Goal: Information Seeking & Learning: Learn about a topic

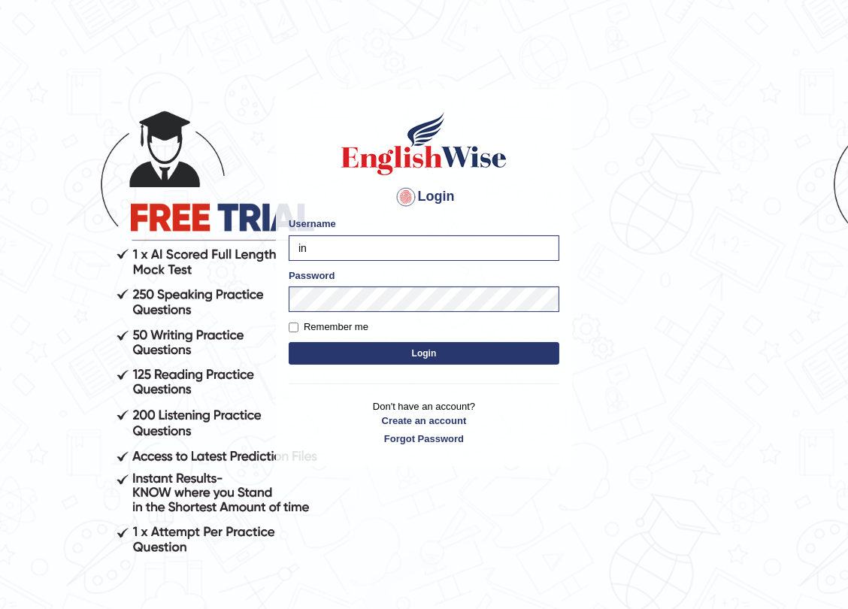
type input "i"
type input "nicadadole"
click at [289, 342] on button "Login" at bounding box center [424, 353] width 271 height 23
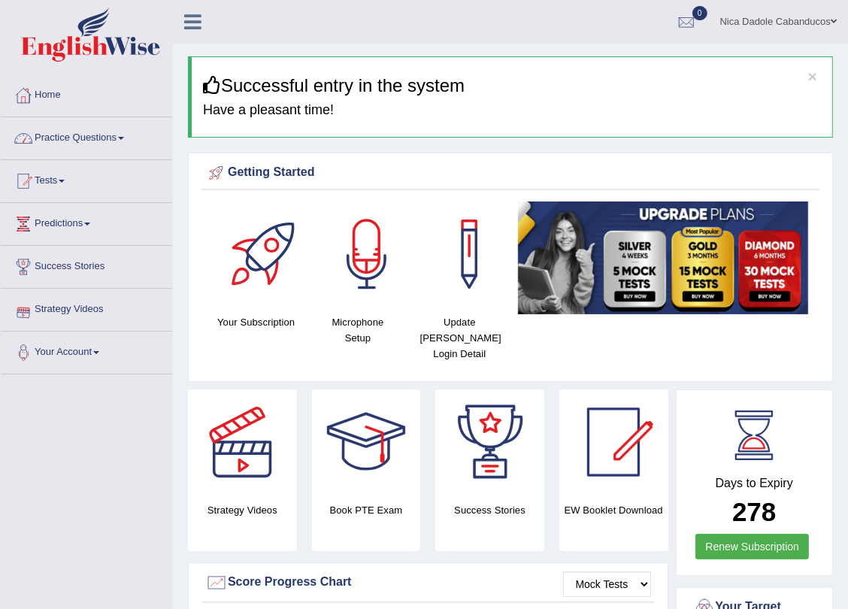
click at [77, 144] on link "Practice Questions" at bounding box center [86, 136] width 171 height 38
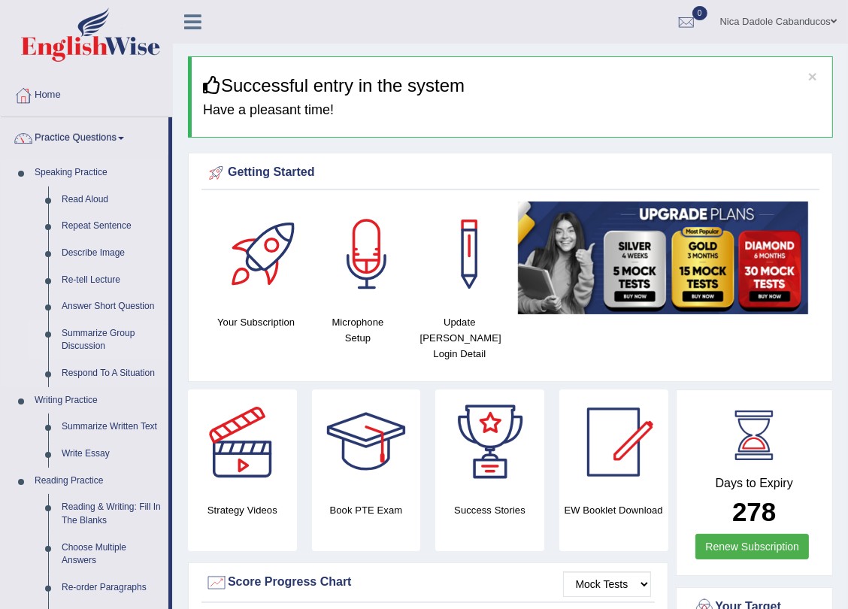
click at [106, 331] on link "Summarize Group Discussion" at bounding box center [111, 340] width 113 height 40
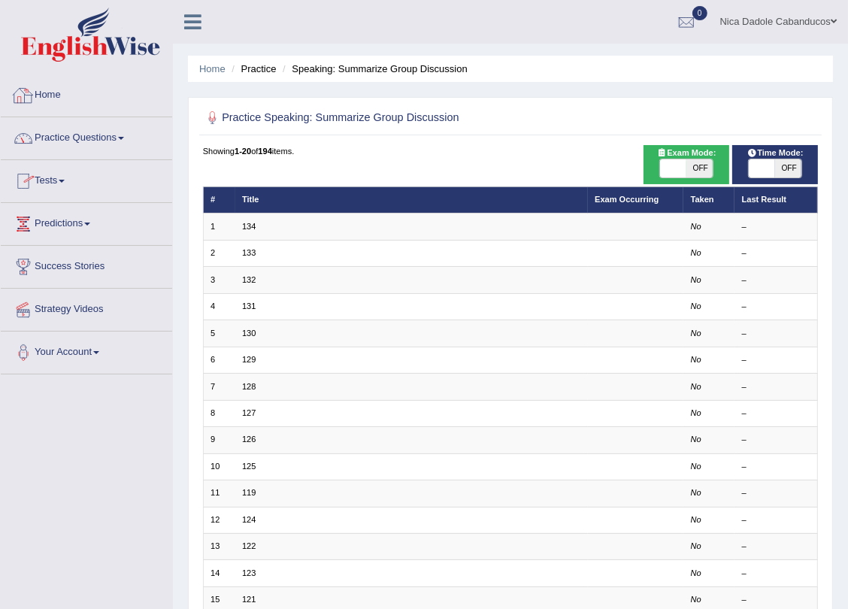
click at [119, 134] on link "Practice Questions" at bounding box center [86, 136] width 171 height 38
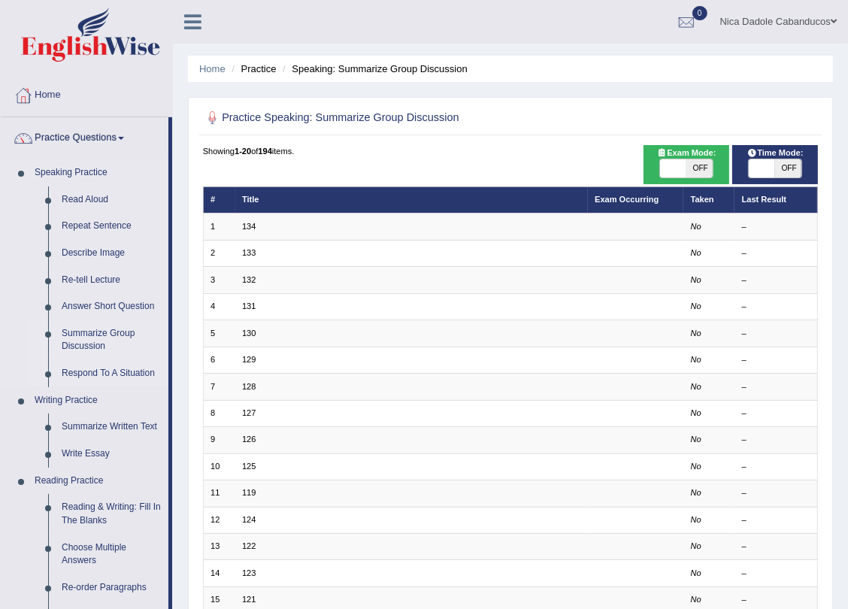
click at [80, 367] on link "Respond To A Situation" at bounding box center [111, 373] width 113 height 27
click at [68, 334] on link "Summarize Group Discussion" at bounding box center [111, 340] width 113 height 40
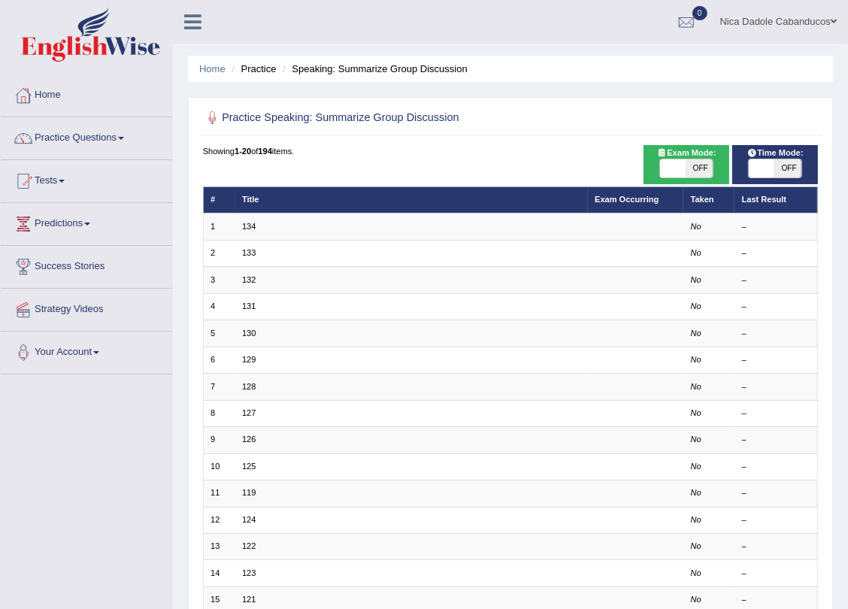
click at [244, 229] on link "134" at bounding box center [249, 226] width 14 height 9
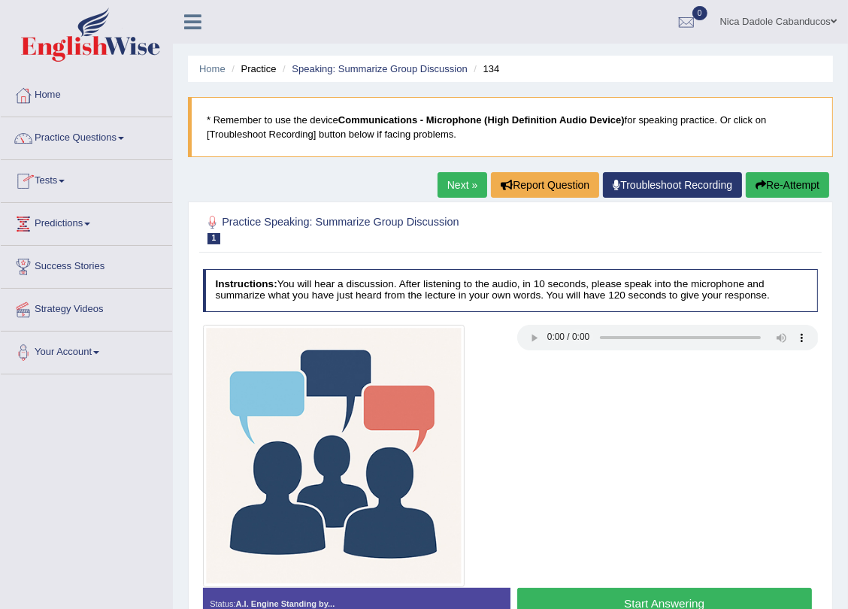
click at [31, 92] on div at bounding box center [23, 95] width 23 height 23
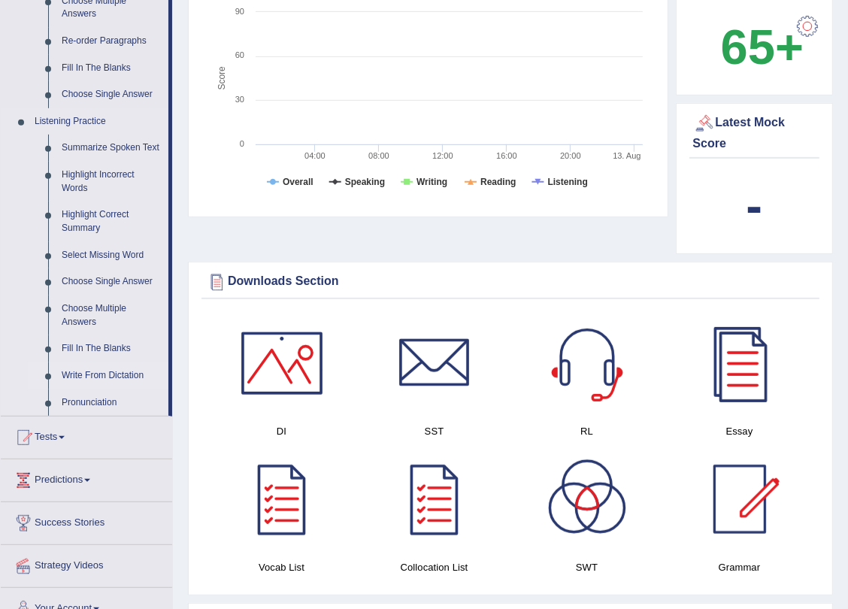
click at [113, 374] on link "Write From Dictation" at bounding box center [111, 375] width 113 height 27
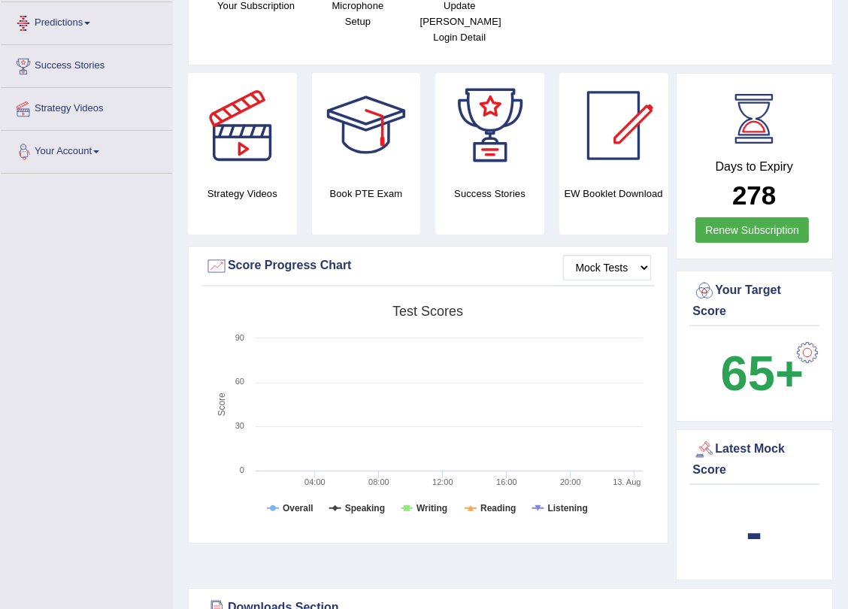
scroll to position [372, 0]
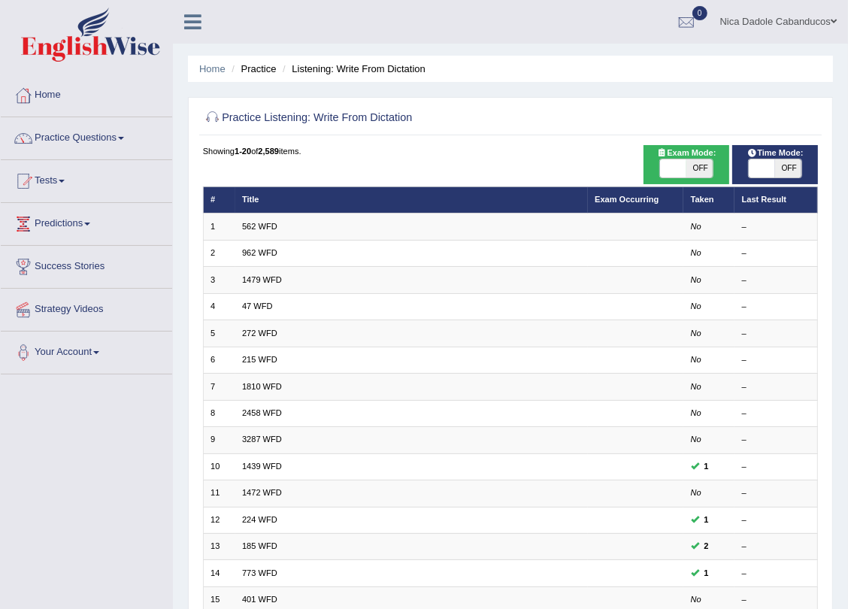
click at [777, 165] on span "OFF" at bounding box center [788, 168] width 26 height 18
checkbox input "true"
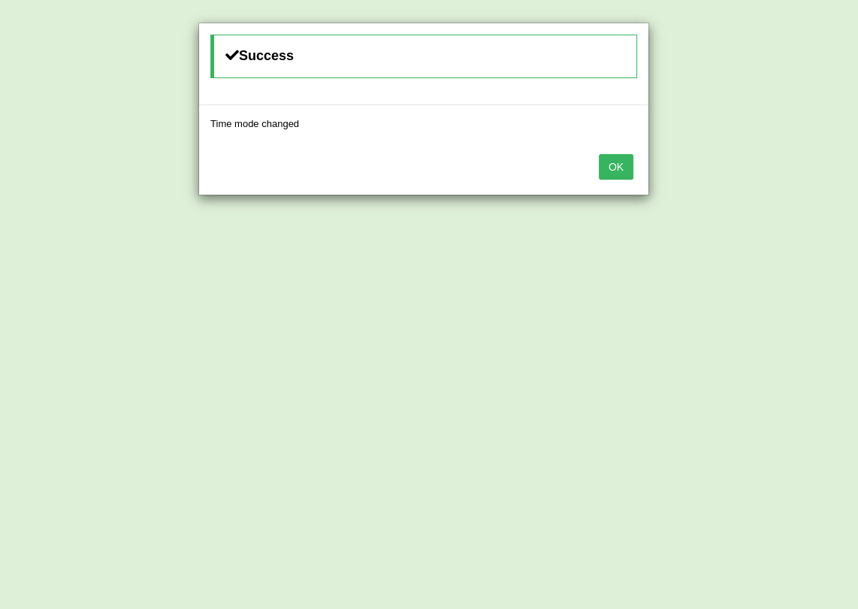
click at [624, 171] on button "OK" at bounding box center [616, 167] width 35 height 26
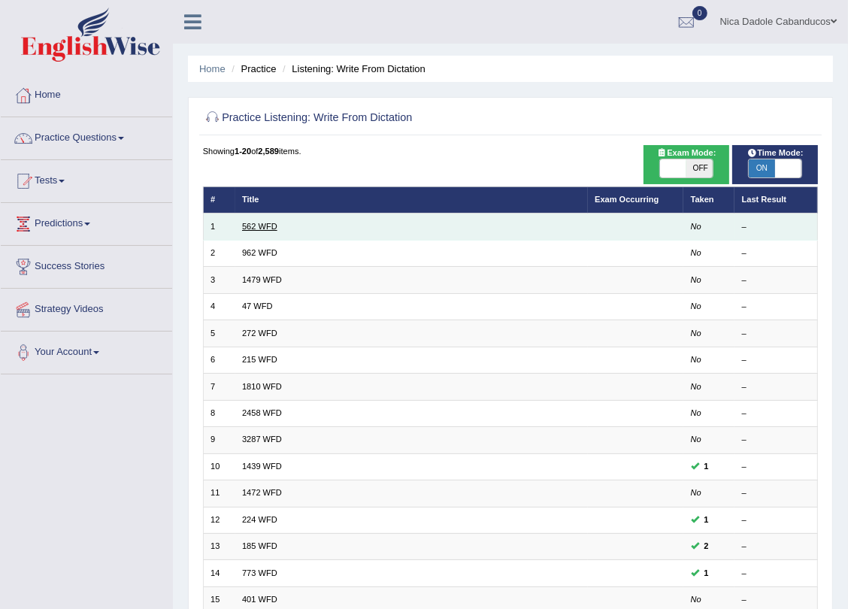
click at [268, 226] on link "562 WFD" at bounding box center [259, 226] width 35 height 9
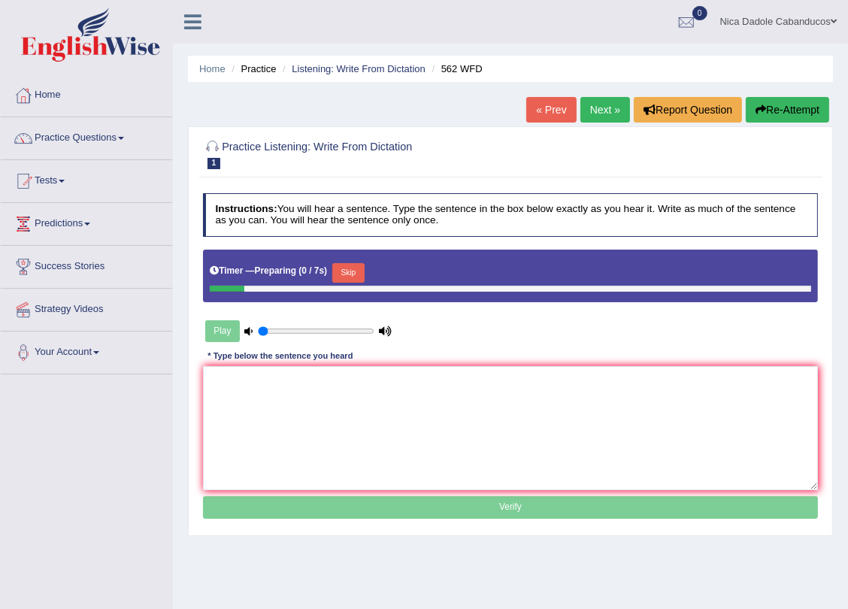
click at [339, 268] on button "Skip" at bounding box center [348, 273] width 32 height 20
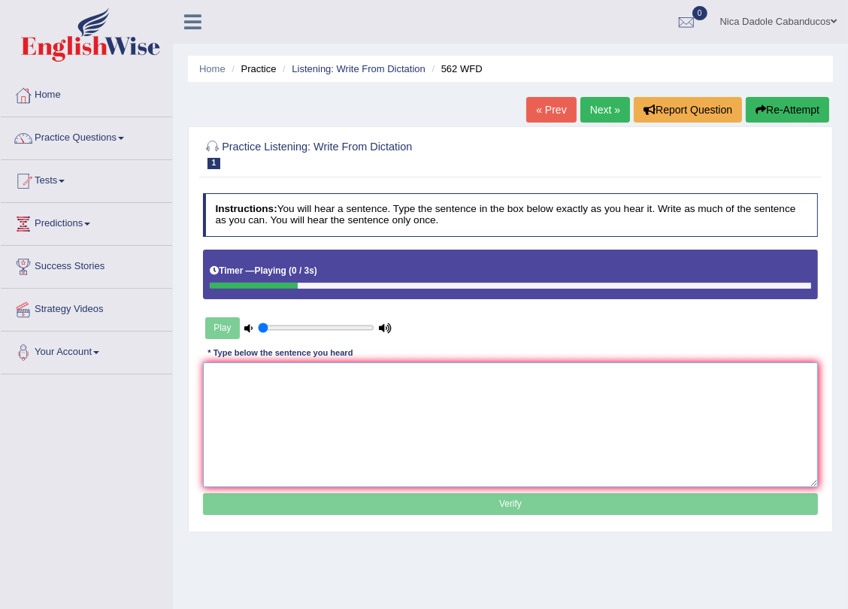
click at [298, 420] on textarea at bounding box center [511, 424] width 616 height 124
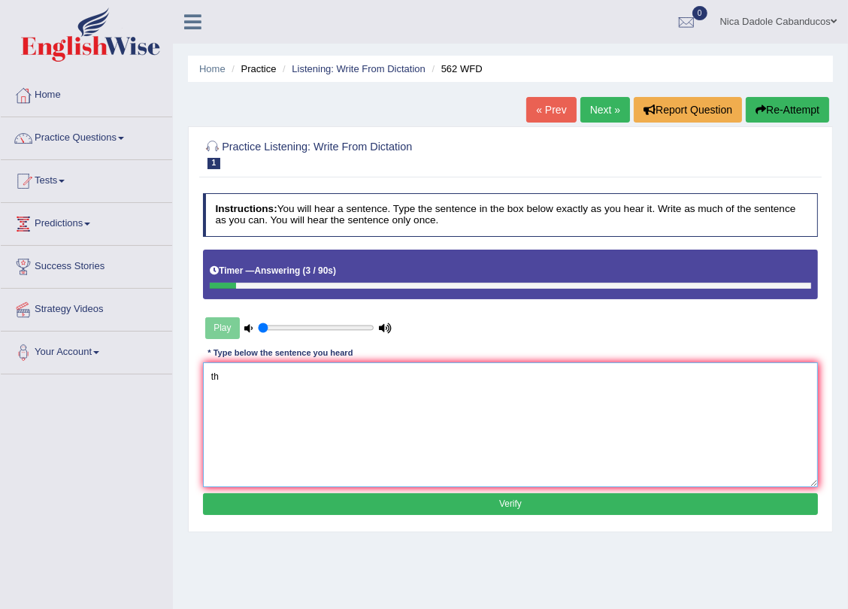
type textarea "t"
type textarea "The gap between something does not decrease."
click at [343, 520] on div "Instructions: You will hear a sentence. Type the sentence in the box below exac…" at bounding box center [510, 356] width 622 height 338
click at [346, 518] on div "Instructions: You will hear a sentence. Type the sentence in the box below exac…" at bounding box center [510, 356] width 622 height 338
click at [360, 511] on button "Verify" at bounding box center [511, 504] width 616 height 22
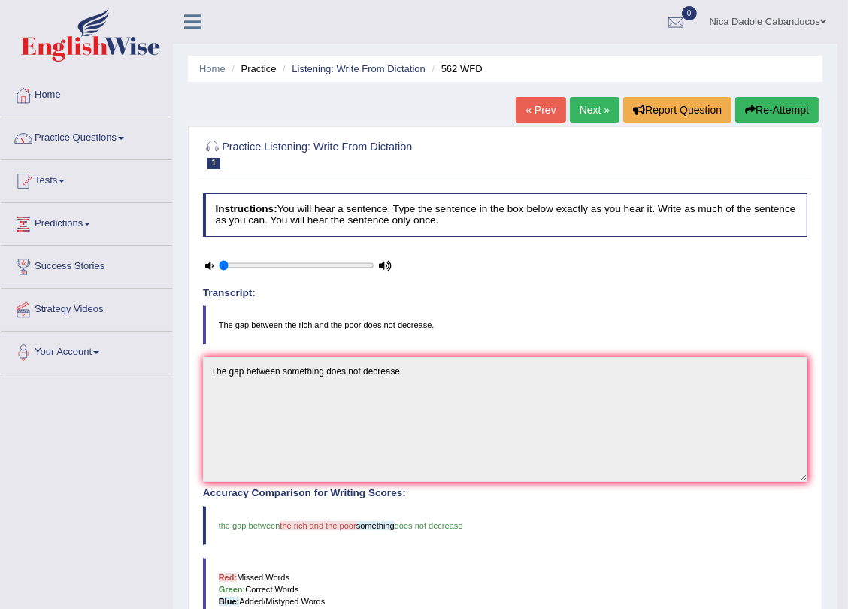
click at [579, 105] on link "Next »" at bounding box center [595, 110] width 50 height 26
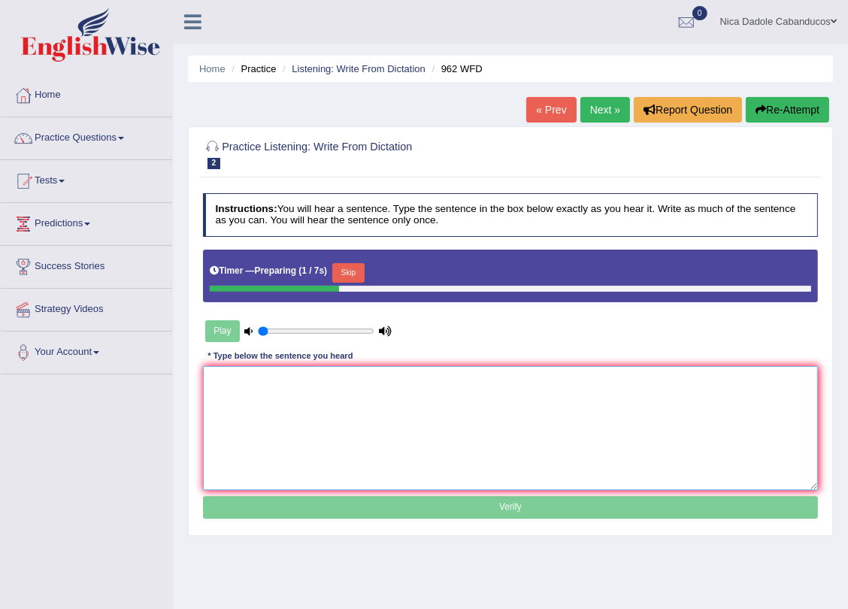
click at [289, 400] on textarea at bounding box center [511, 428] width 616 height 124
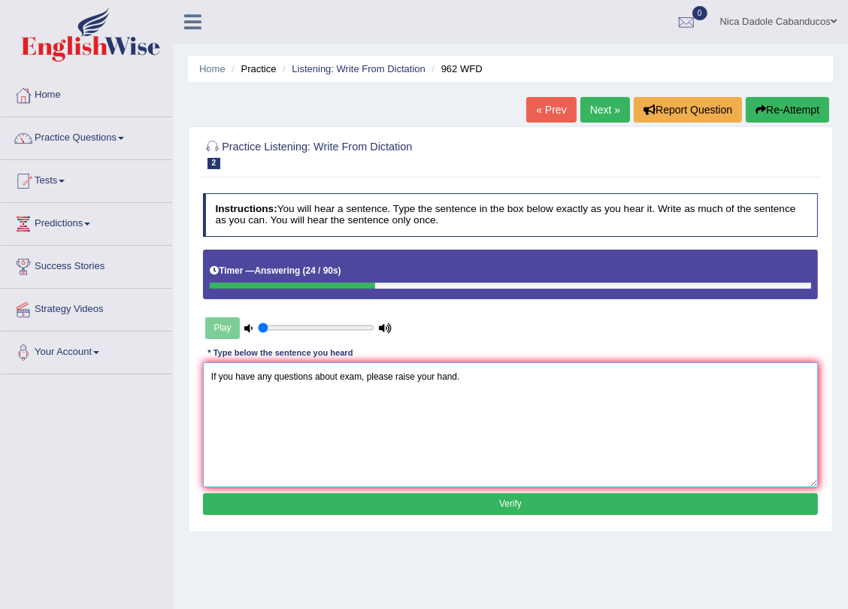
type textarea "If you have any questions about exam, please raise your hand."
click at [313, 504] on button "Verify" at bounding box center [511, 504] width 616 height 22
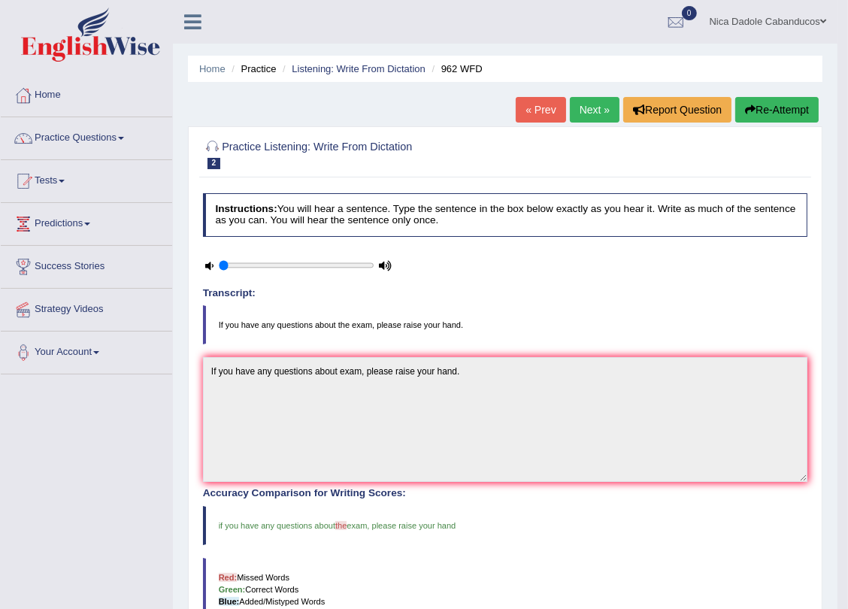
click at [603, 113] on link "Next »" at bounding box center [595, 110] width 50 height 26
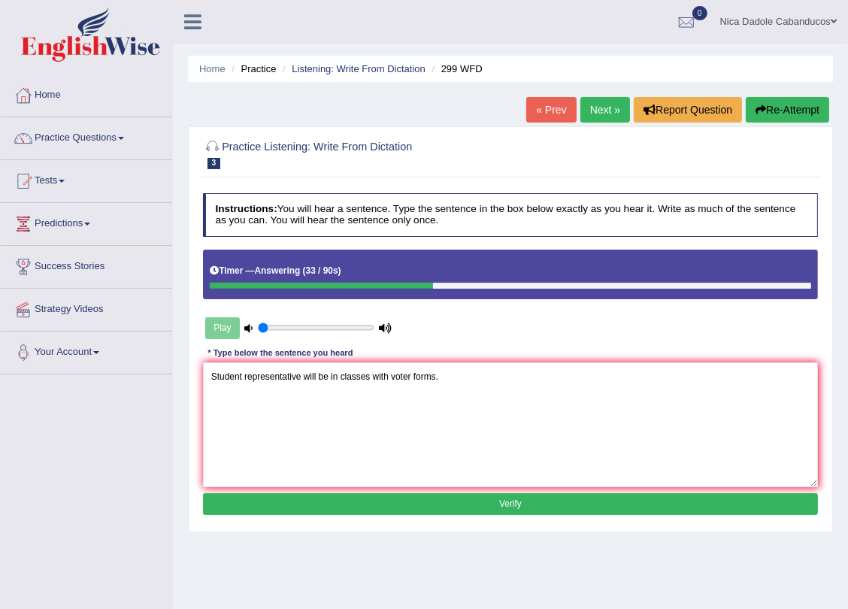
click at [368, 381] on textarea "Student representative will be in classes with voter forms." at bounding box center [511, 424] width 616 height 124
type textarea "Student representative will be in class with voter forms."
click at [464, 505] on button "Verify" at bounding box center [511, 504] width 616 height 22
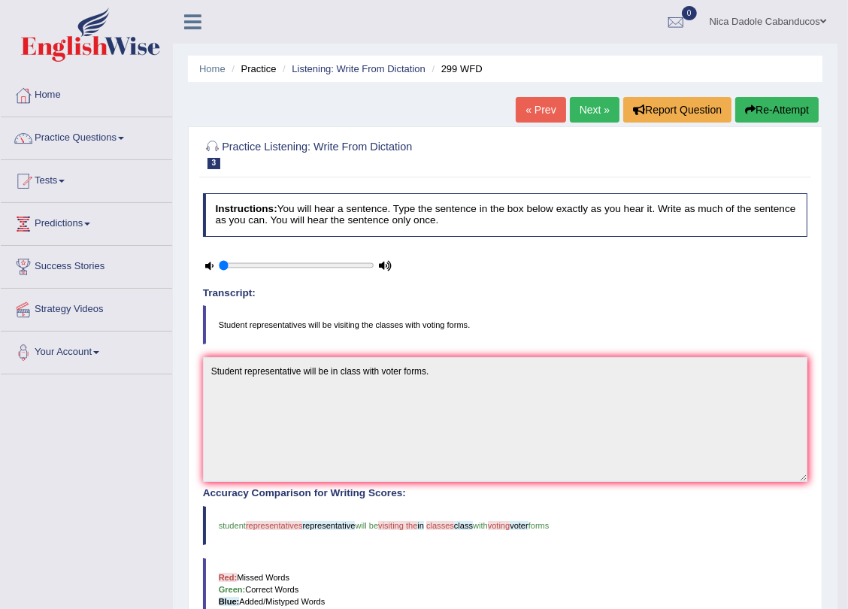
click at [591, 104] on link "Next »" at bounding box center [595, 110] width 50 height 26
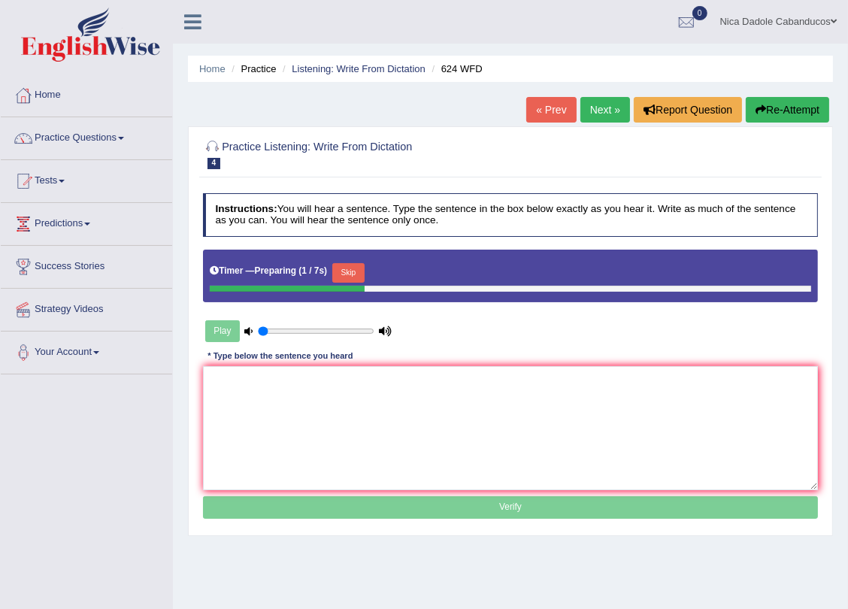
click at [341, 272] on button "Skip" at bounding box center [348, 273] width 32 height 20
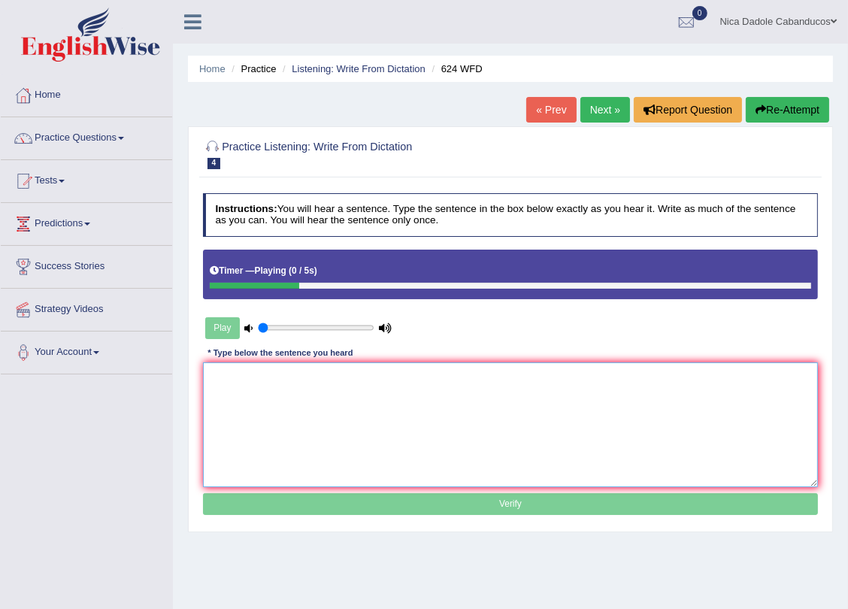
click at [298, 393] on textarea at bounding box center [511, 424] width 616 height 124
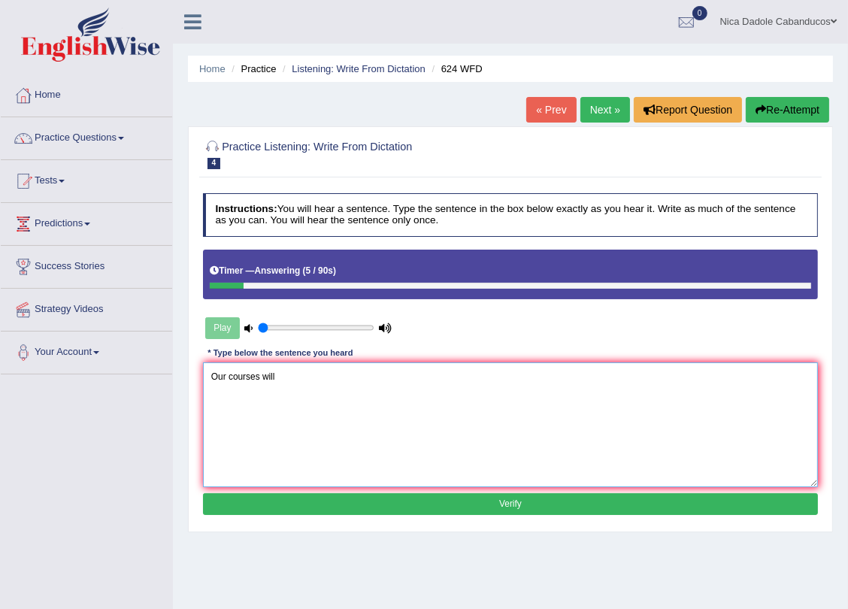
type textarea "Our courses will"
click at [803, 114] on button "Re-Attempt" at bounding box center [787, 110] width 83 height 26
click at [801, 104] on button "Re-Attempt" at bounding box center [787, 110] width 83 height 26
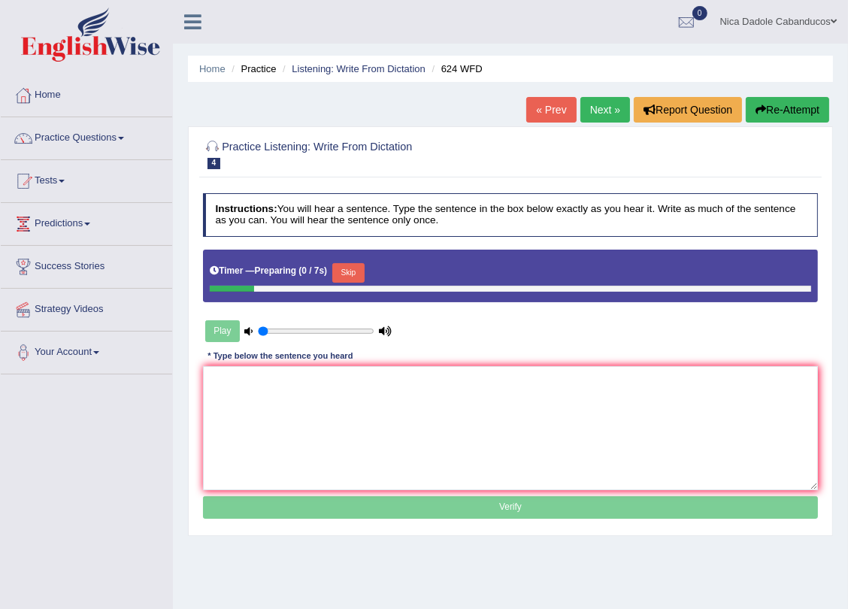
click at [348, 271] on button "Skip" at bounding box center [348, 273] width 32 height 20
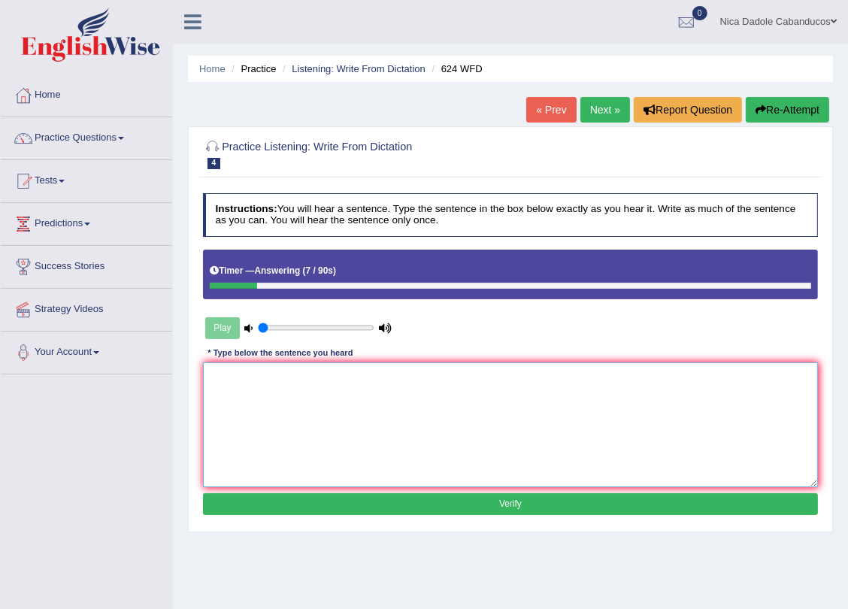
click at [331, 393] on textarea at bounding box center [511, 424] width 616 height 124
click at [799, 123] on div "« Prev Next » Report Question Re-Attempt" at bounding box center [679, 111] width 307 height 29
click at [800, 117] on button "Re-Attempt" at bounding box center [787, 110] width 83 height 26
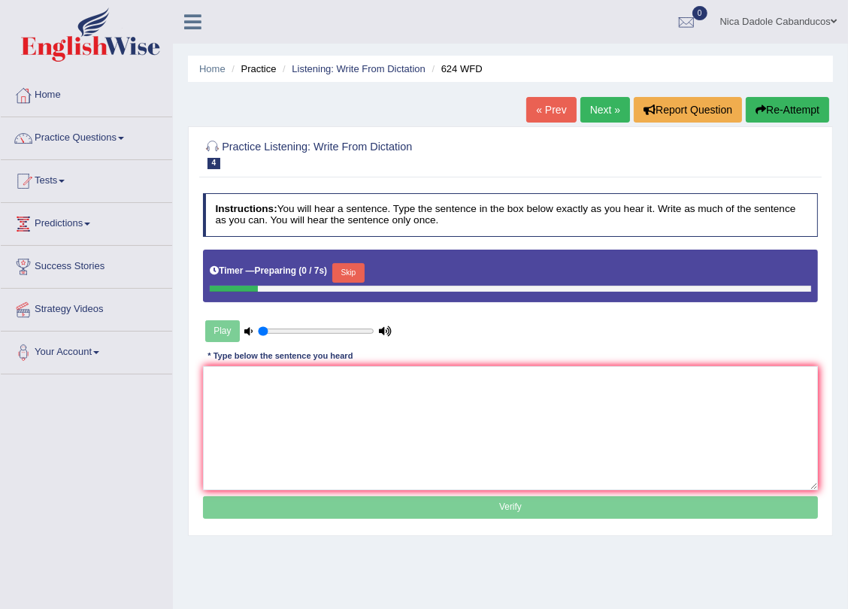
drag, startPoint x: 342, startPoint y: 265, endPoint x: 339, endPoint y: 273, distance: 8.8
click at [342, 264] on button "Skip" at bounding box center [348, 273] width 32 height 20
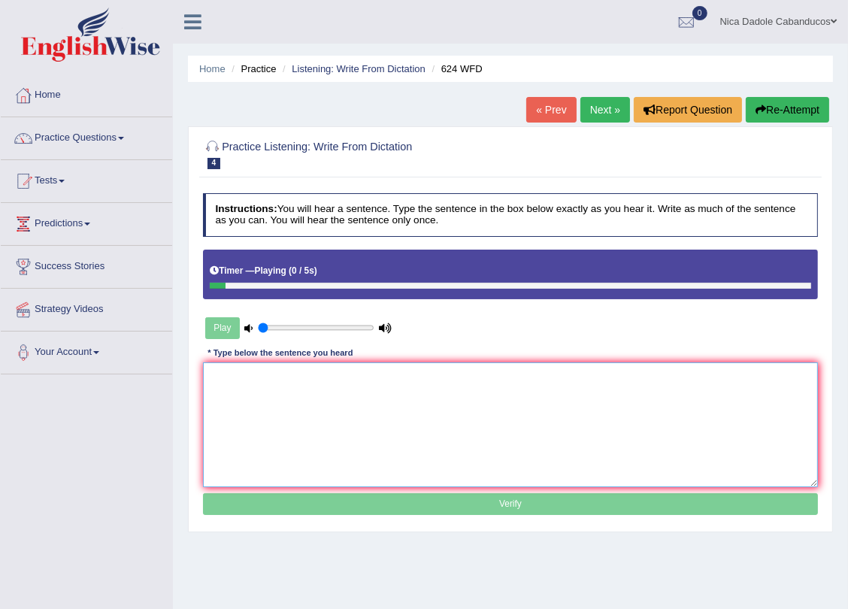
click at [307, 397] on textarea at bounding box center [511, 424] width 616 height 124
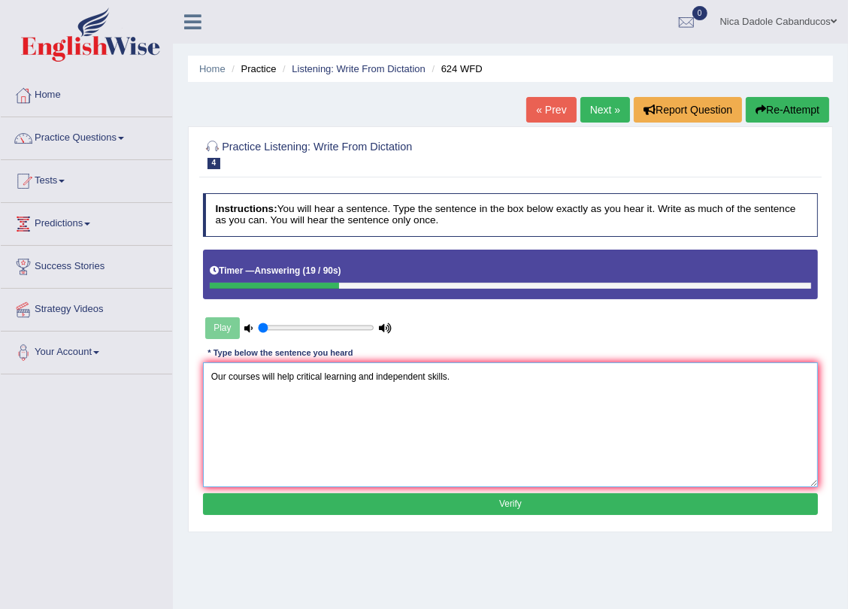
type textarea "Our courses will help critical learning and independent skills."
click at [434, 507] on button "Verify" at bounding box center [511, 504] width 616 height 22
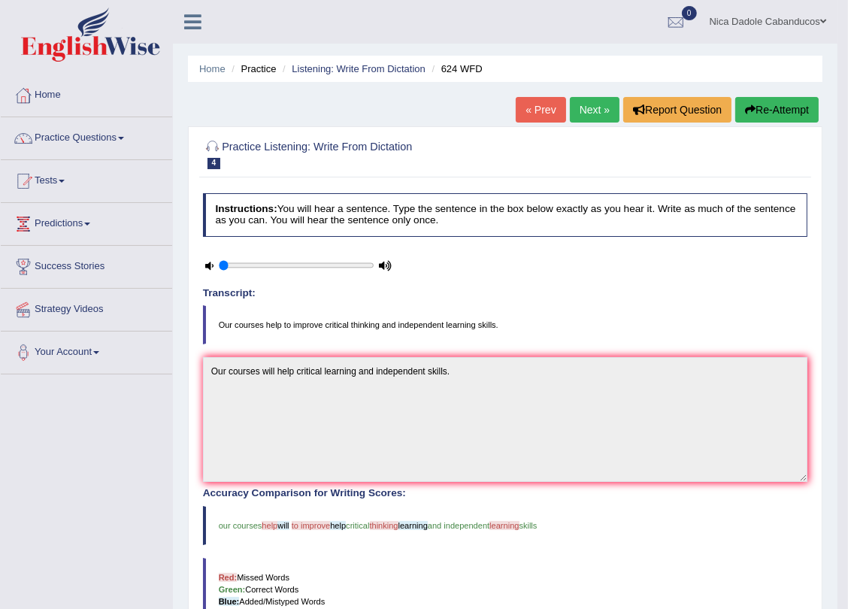
click at [589, 100] on link "Next »" at bounding box center [595, 110] width 50 height 26
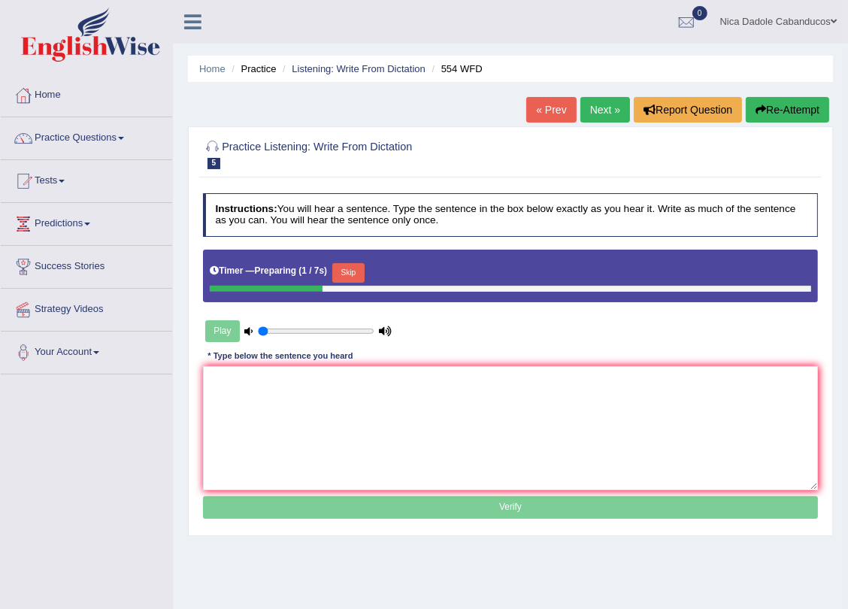
click at [350, 277] on button "Skip" at bounding box center [348, 273] width 32 height 20
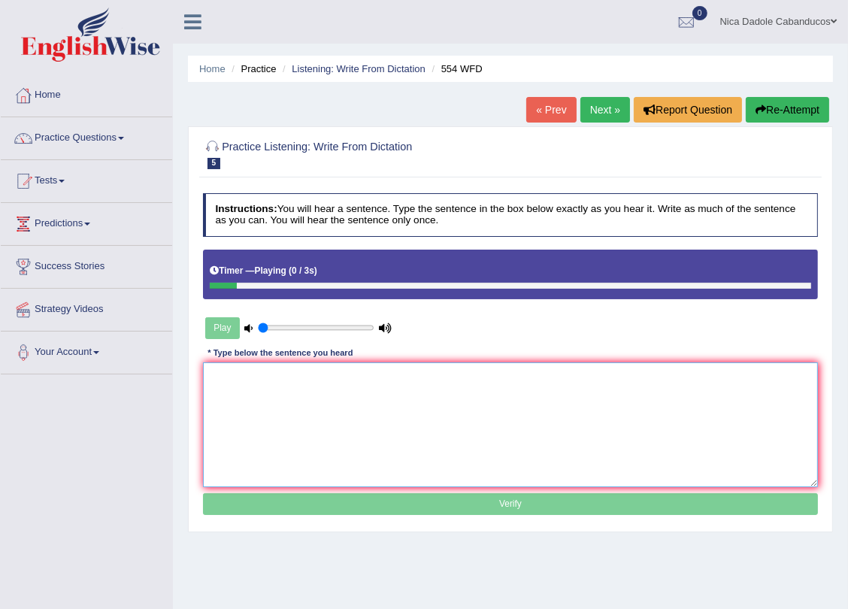
click at [320, 428] on textarea at bounding box center [511, 424] width 616 height 124
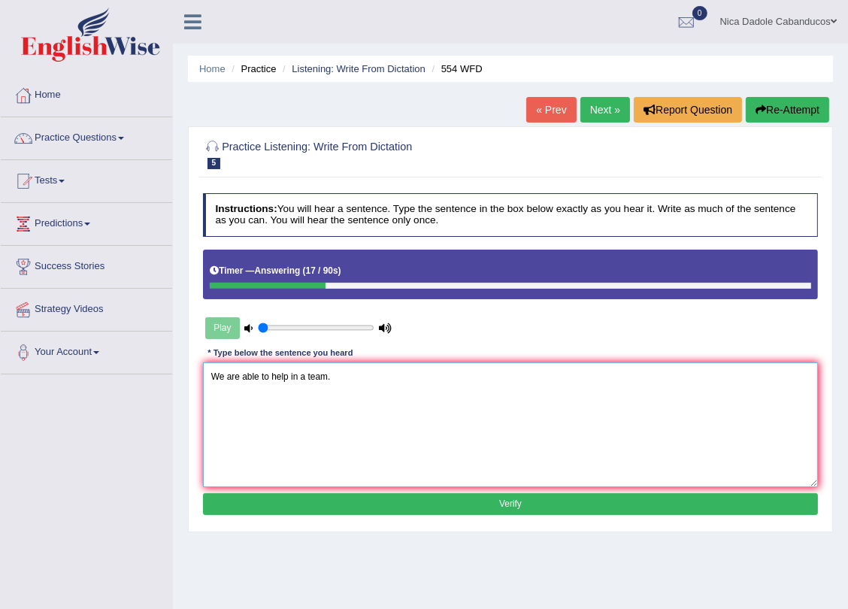
type textarea "We are able to help in a team."
click at [327, 503] on button "Verify" at bounding box center [511, 504] width 616 height 22
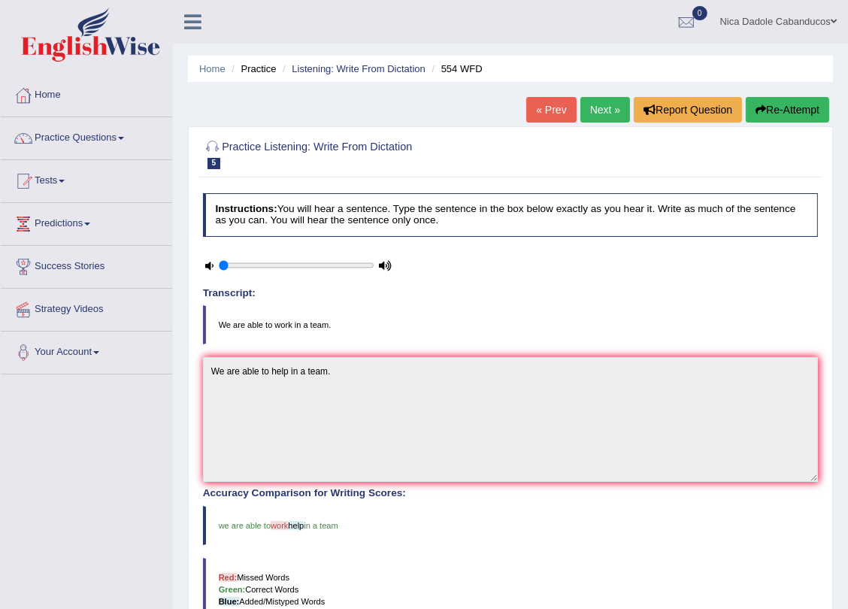
click at [606, 113] on link "Next »" at bounding box center [605, 110] width 50 height 26
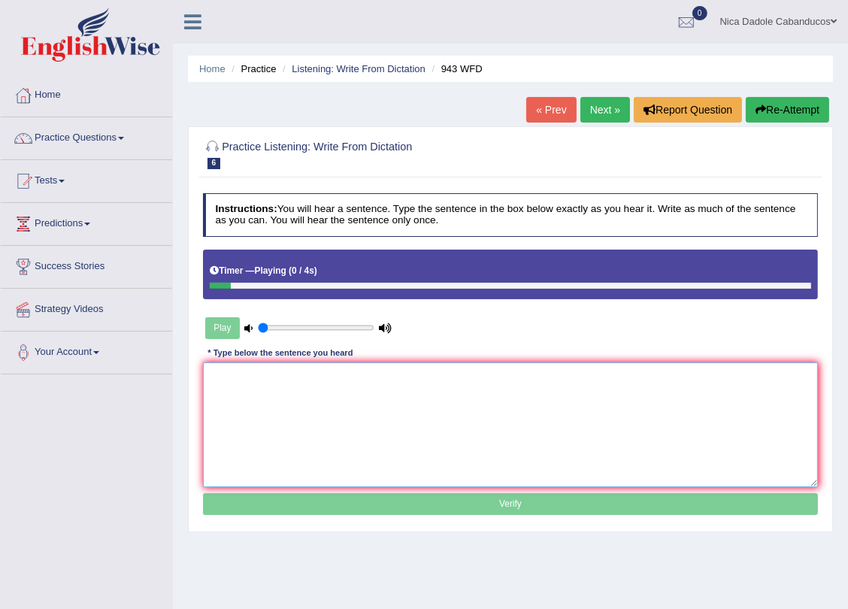
click at [352, 374] on textarea at bounding box center [511, 424] width 616 height 124
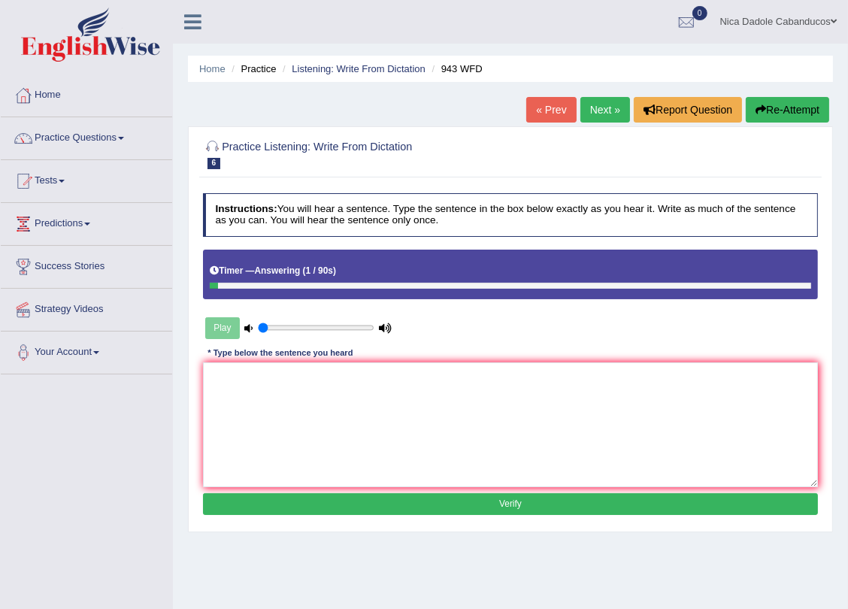
click at [759, 104] on icon "button" at bounding box center [760, 109] width 11 height 11
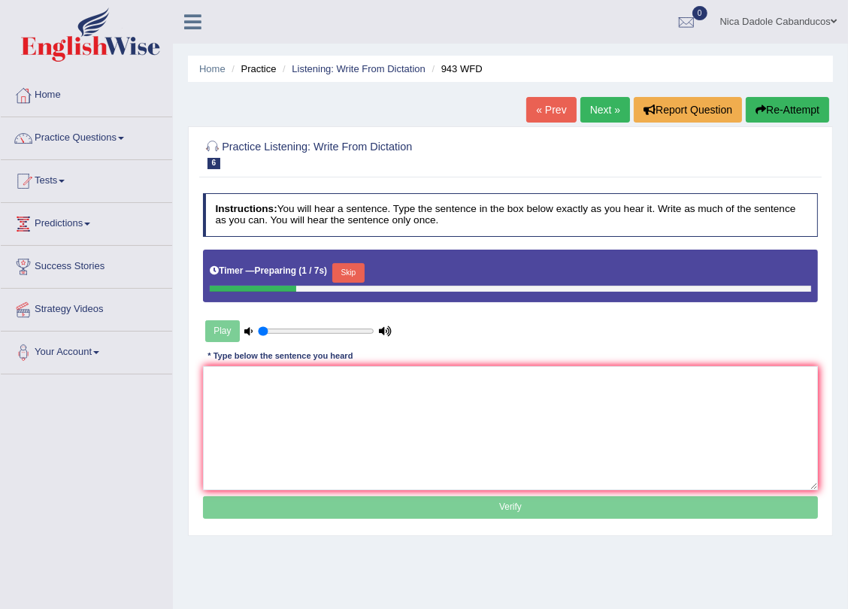
click at [336, 269] on button "Skip" at bounding box center [348, 273] width 32 height 20
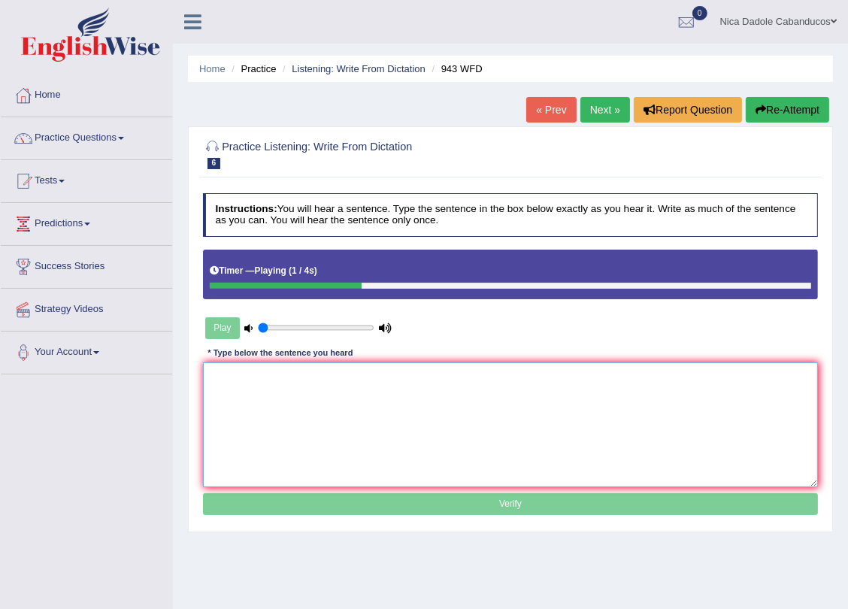
click at [302, 390] on textarea at bounding box center [511, 424] width 616 height 124
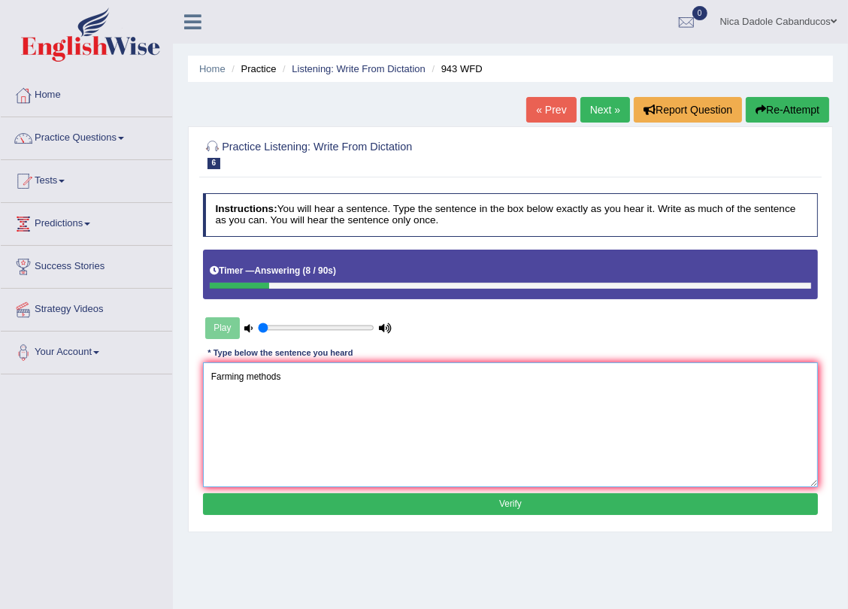
type textarea "Farming methods"
click at [346, 505] on button "Verify" at bounding box center [511, 504] width 616 height 22
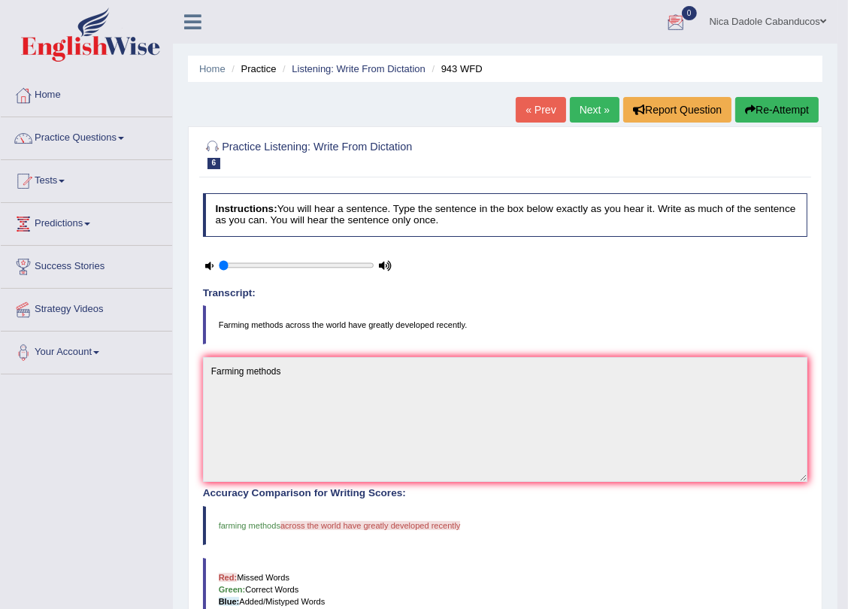
click at [782, 112] on button "Re-Attempt" at bounding box center [776, 110] width 83 height 26
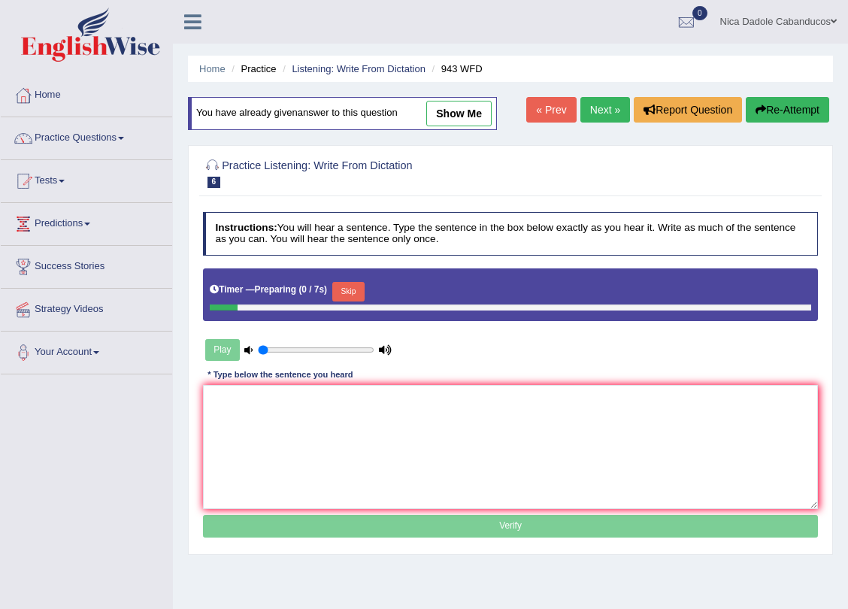
click at [306, 413] on textarea at bounding box center [511, 447] width 616 height 124
type textarea "f"
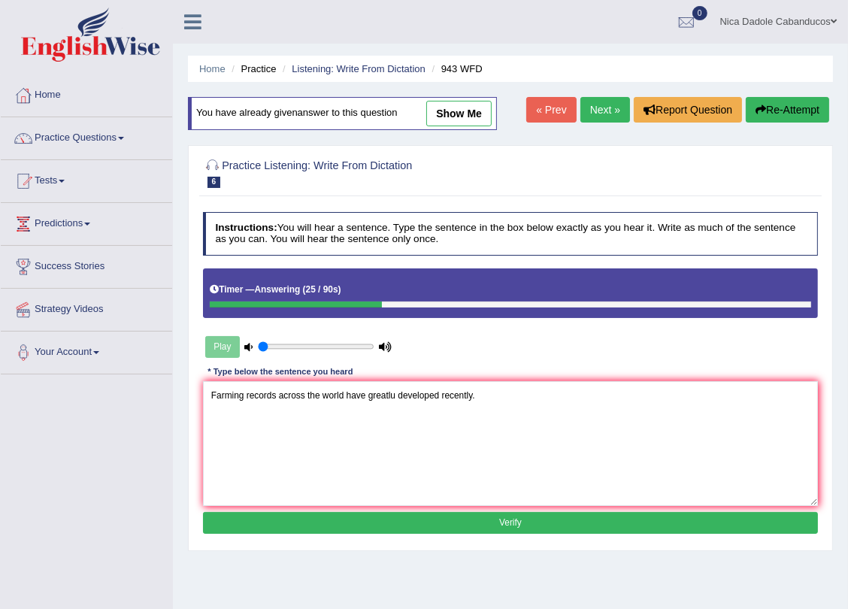
type textarea "Farming records across the world have greatlu developed recently."
click at [406, 522] on button "Verify" at bounding box center [511, 523] width 616 height 22
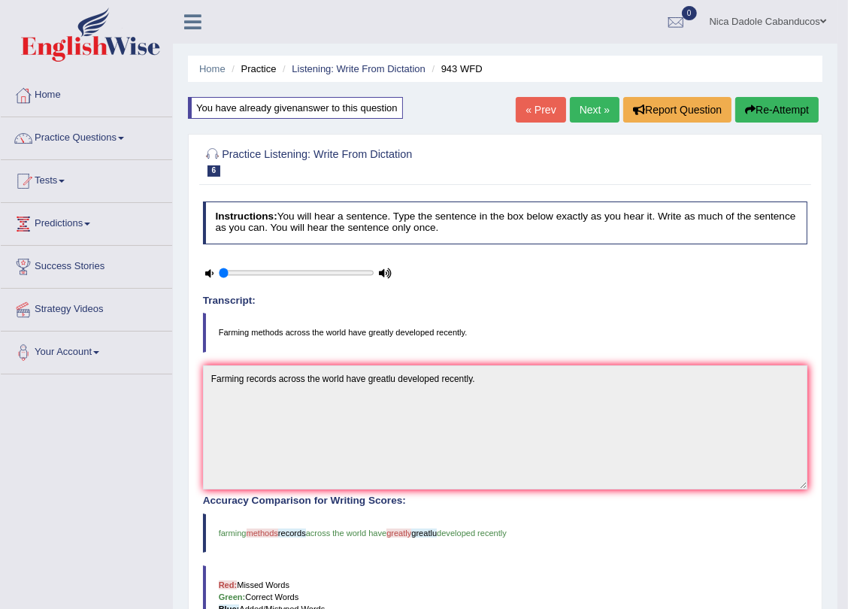
click at [594, 88] on div "Home Practice Listening: Write From Dictation 943 WFD You have already given an…" at bounding box center [505, 431] width 664 height 862
click at [597, 95] on div "Home Practice Listening: Write From Dictation 943 WFD You have already given an…" at bounding box center [505, 431] width 664 height 862
click at [598, 105] on link "Next »" at bounding box center [595, 110] width 50 height 26
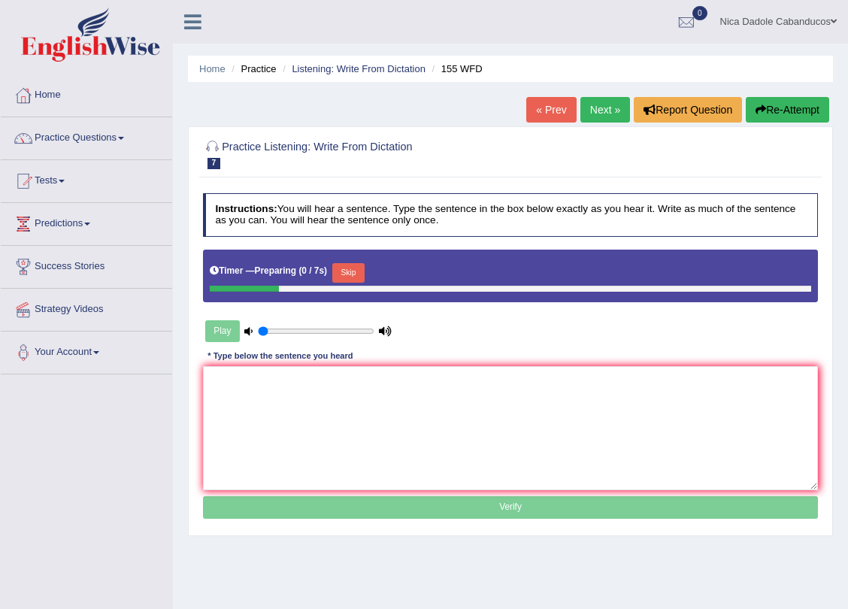
click at [358, 279] on button "Skip" at bounding box center [348, 273] width 32 height 20
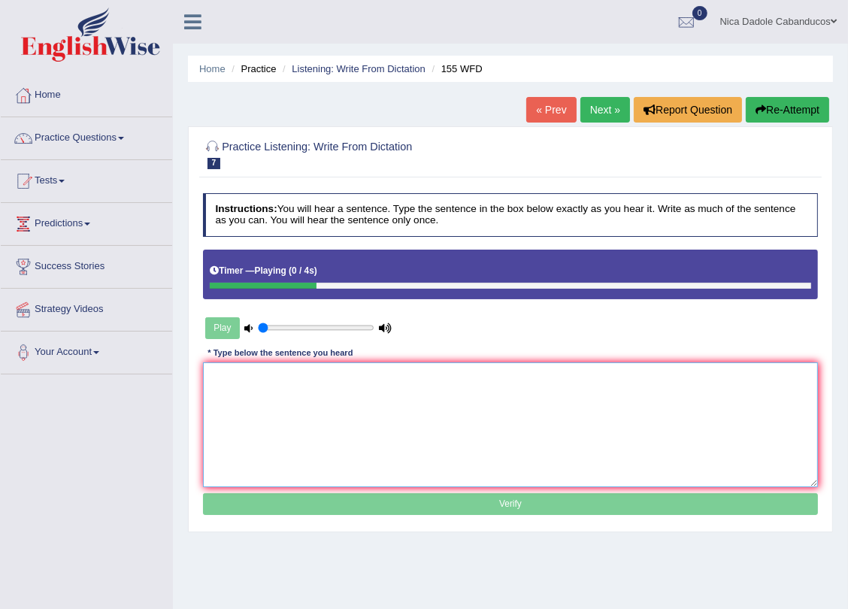
click at [337, 416] on textarea at bounding box center [511, 424] width 616 height 124
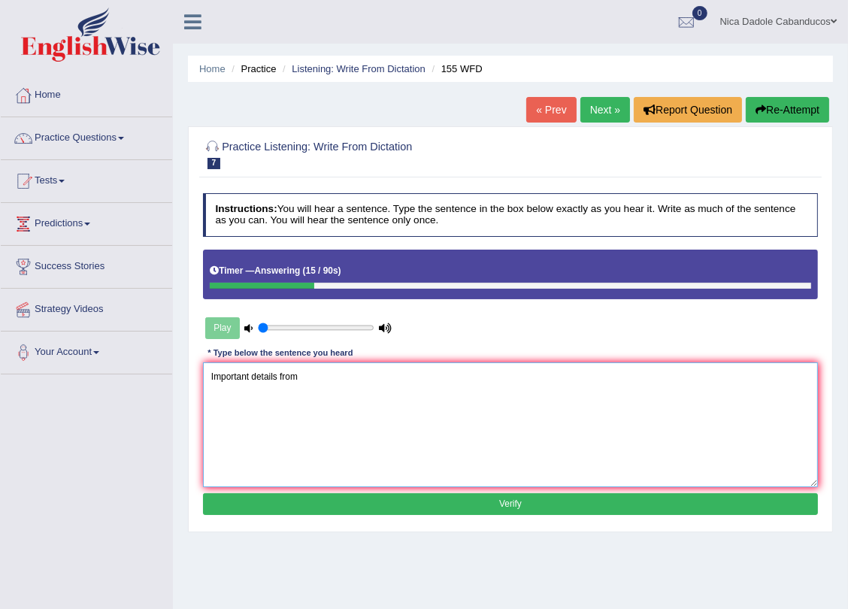
type textarea "Important details from"
click at [797, 113] on button "Re-Attempt" at bounding box center [787, 110] width 83 height 26
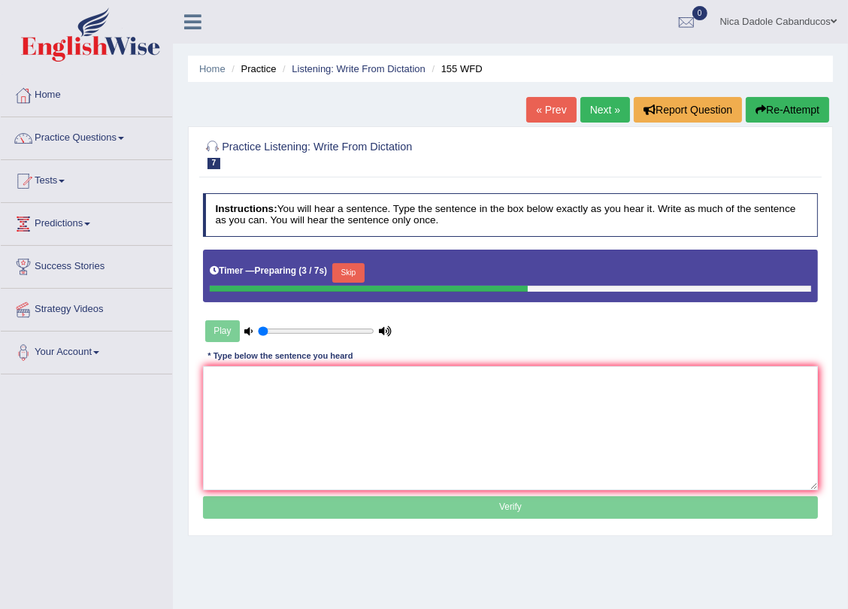
click at [356, 270] on button "Skip" at bounding box center [348, 273] width 32 height 20
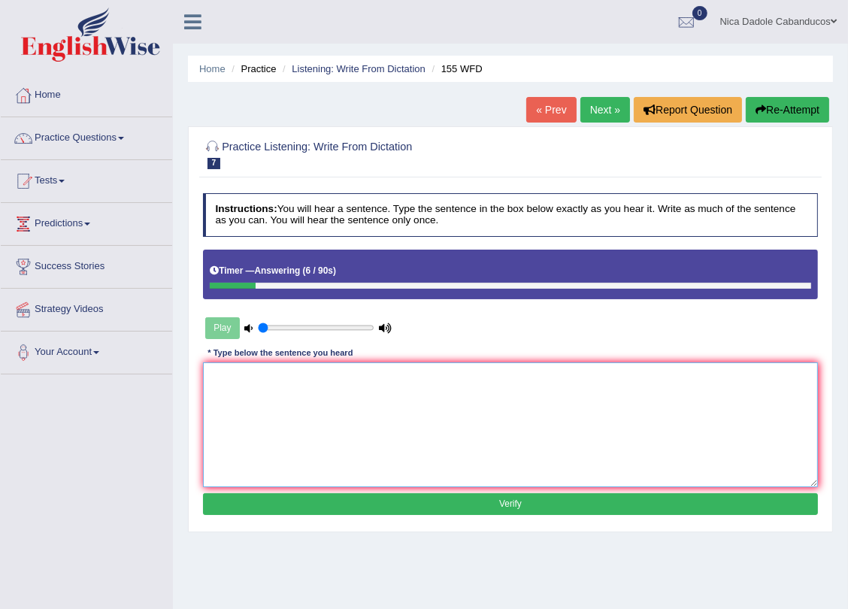
click at [295, 407] on textarea at bounding box center [511, 424] width 616 height 124
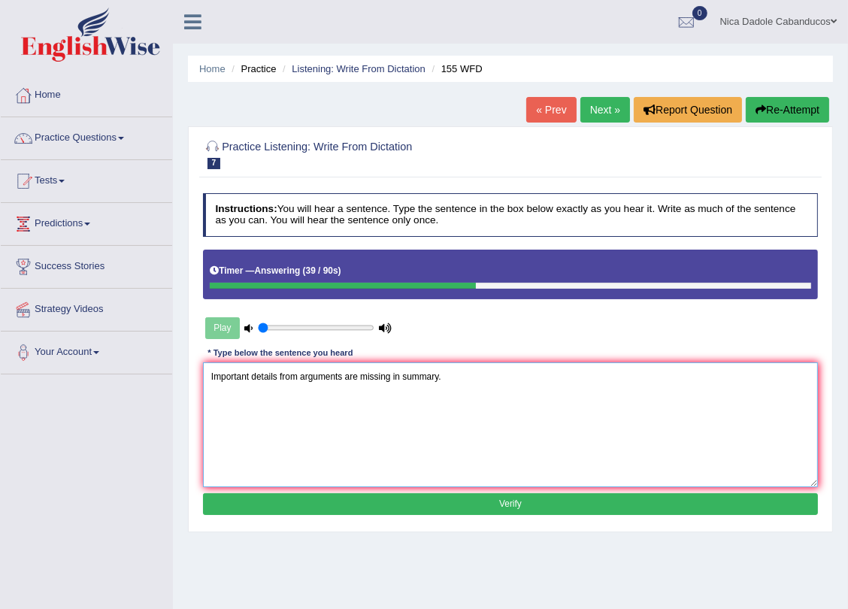
type textarea "Important details from arguments are missing in summary."
drag, startPoint x: 310, startPoint y: 509, endPoint x: 320, endPoint y: 504, distance: 10.8
click at [320, 504] on button "Verify" at bounding box center [511, 504] width 616 height 22
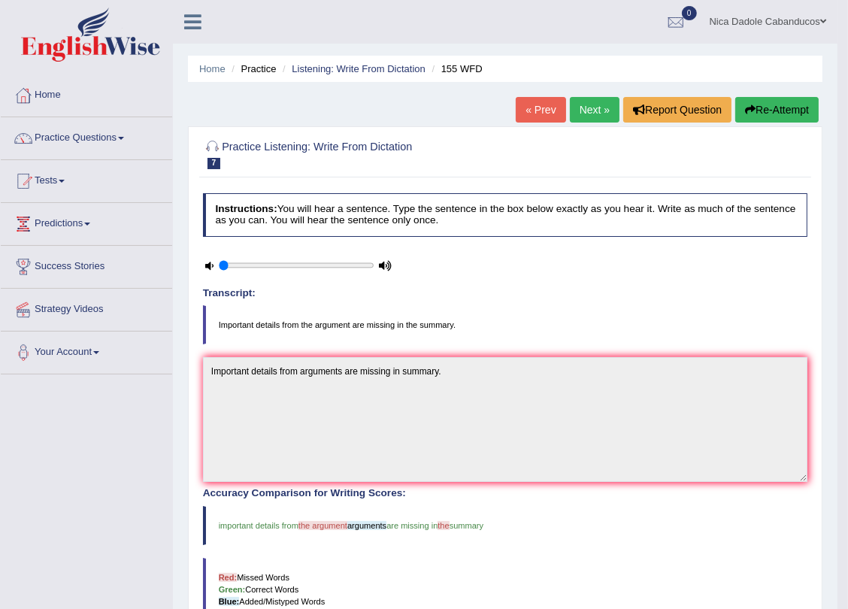
drag, startPoint x: 281, startPoint y: 313, endPoint x: 426, endPoint y: 328, distance: 145.9
click at [426, 328] on blockquote "Important details from the argument are missing in the summary." at bounding box center [505, 324] width 605 height 39
click at [590, 117] on link "Next »" at bounding box center [595, 110] width 50 height 26
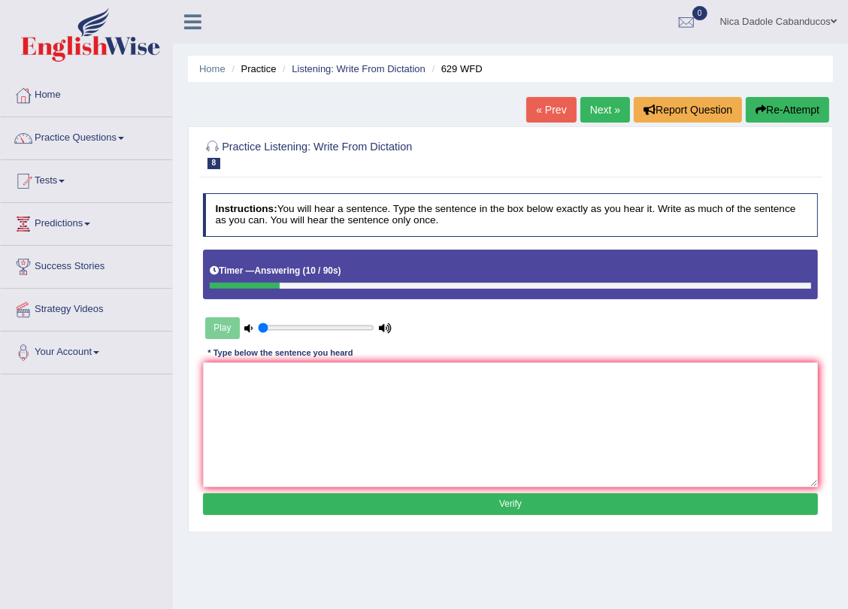
click at [779, 94] on div "Home Practice Listening: Write From Dictation 629 WFD « Prev Next » Report Ques…" at bounding box center [510, 376] width 675 height 752
click at [787, 105] on button "Re-Attempt" at bounding box center [787, 110] width 83 height 26
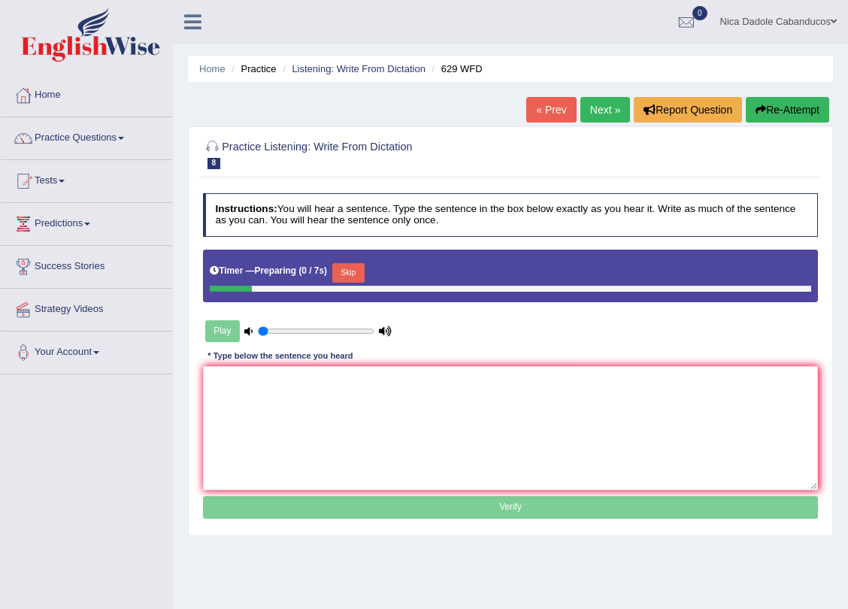
click at [350, 271] on button "Skip" at bounding box center [348, 273] width 32 height 20
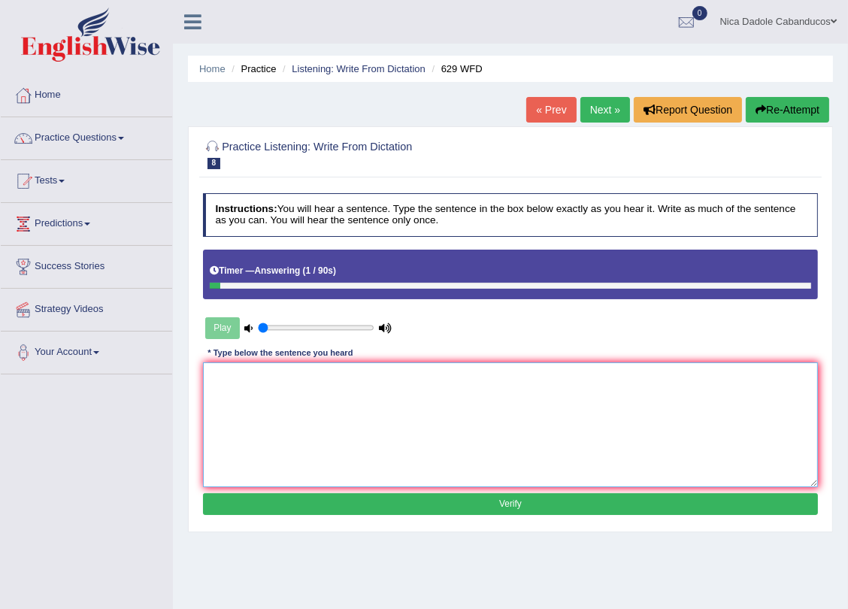
click at [330, 367] on textarea at bounding box center [511, 424] width 616 height 124
type textarea "Please provide the support to support your idea."
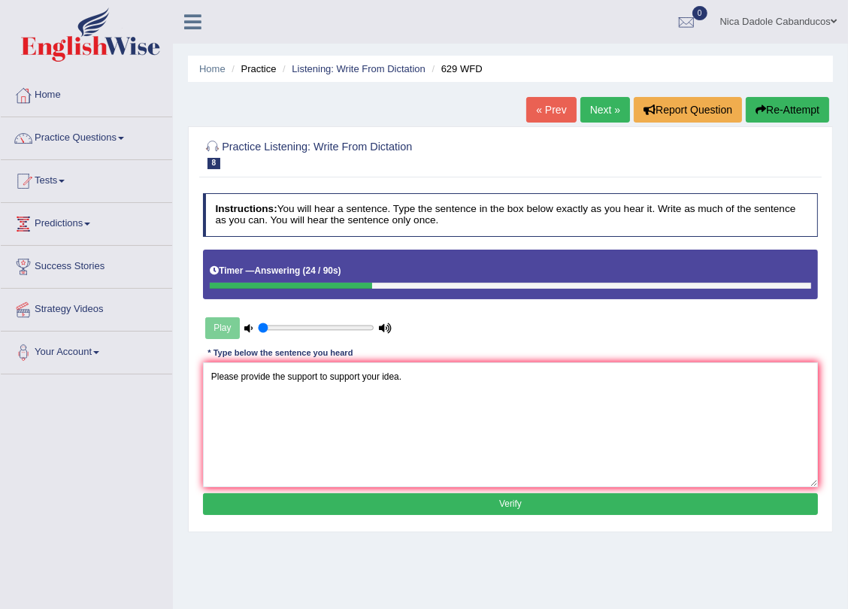
click at [352, 508] on button "Verify" at bounding box center [511, 504] width 616 height 22
